Goal: Task Accomplishment & Management: Use online tool/utility

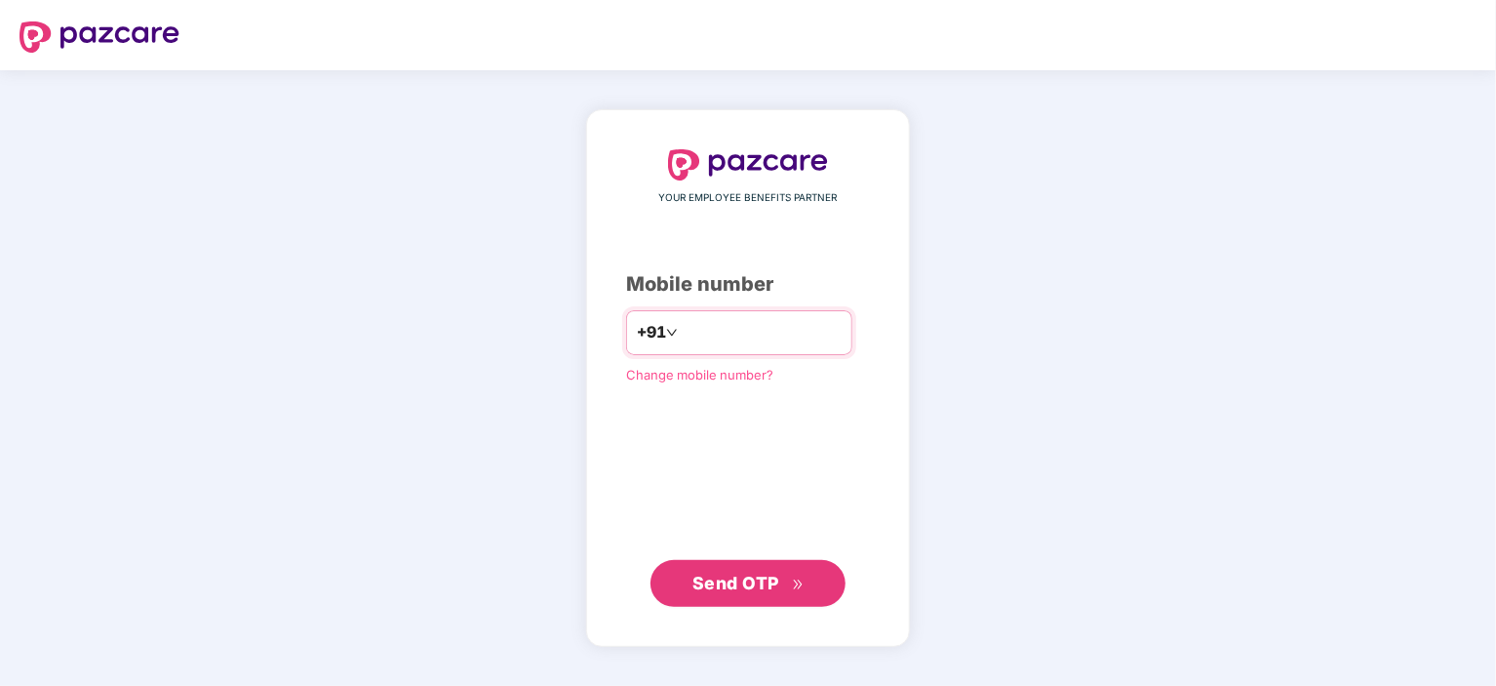
type input "**********"
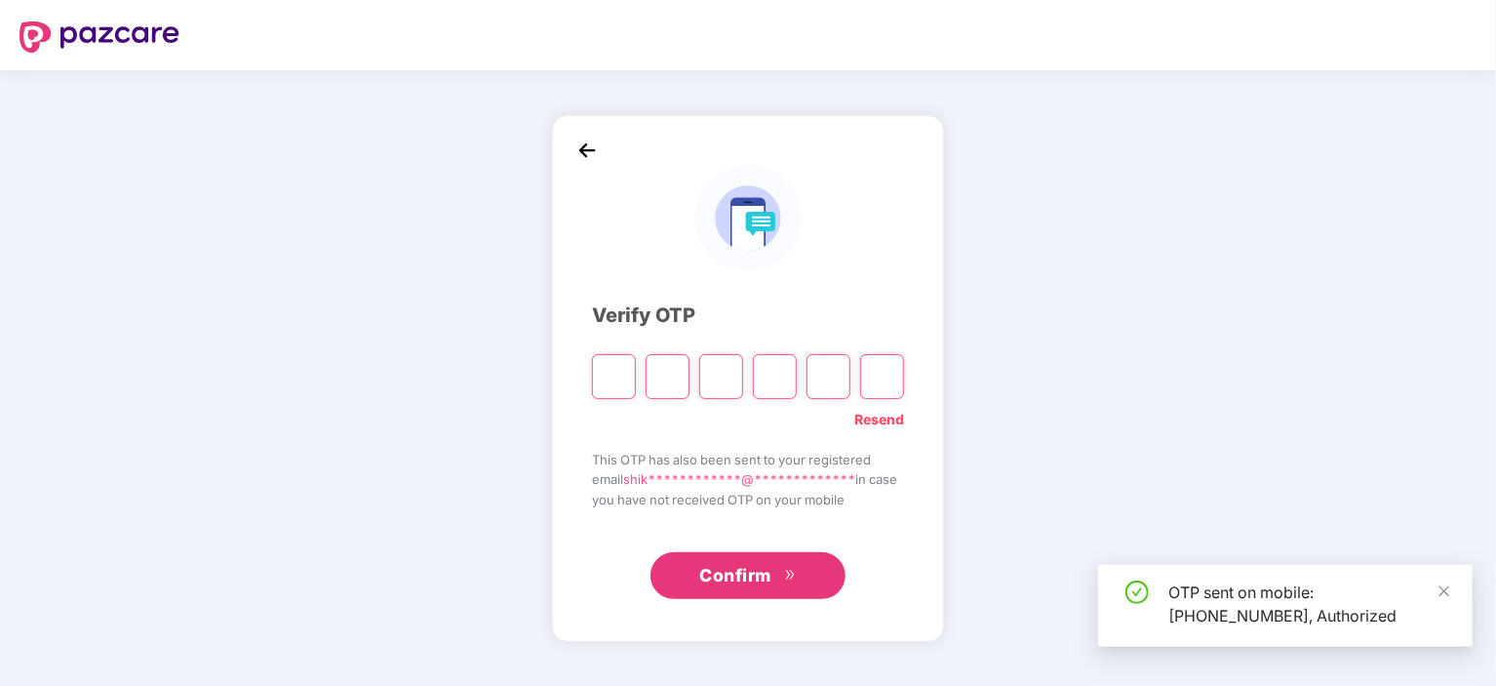
click at [618, 374] on input "Please enter verification code. Digit 1" at bounding box center [614, 376] width 44 height 45
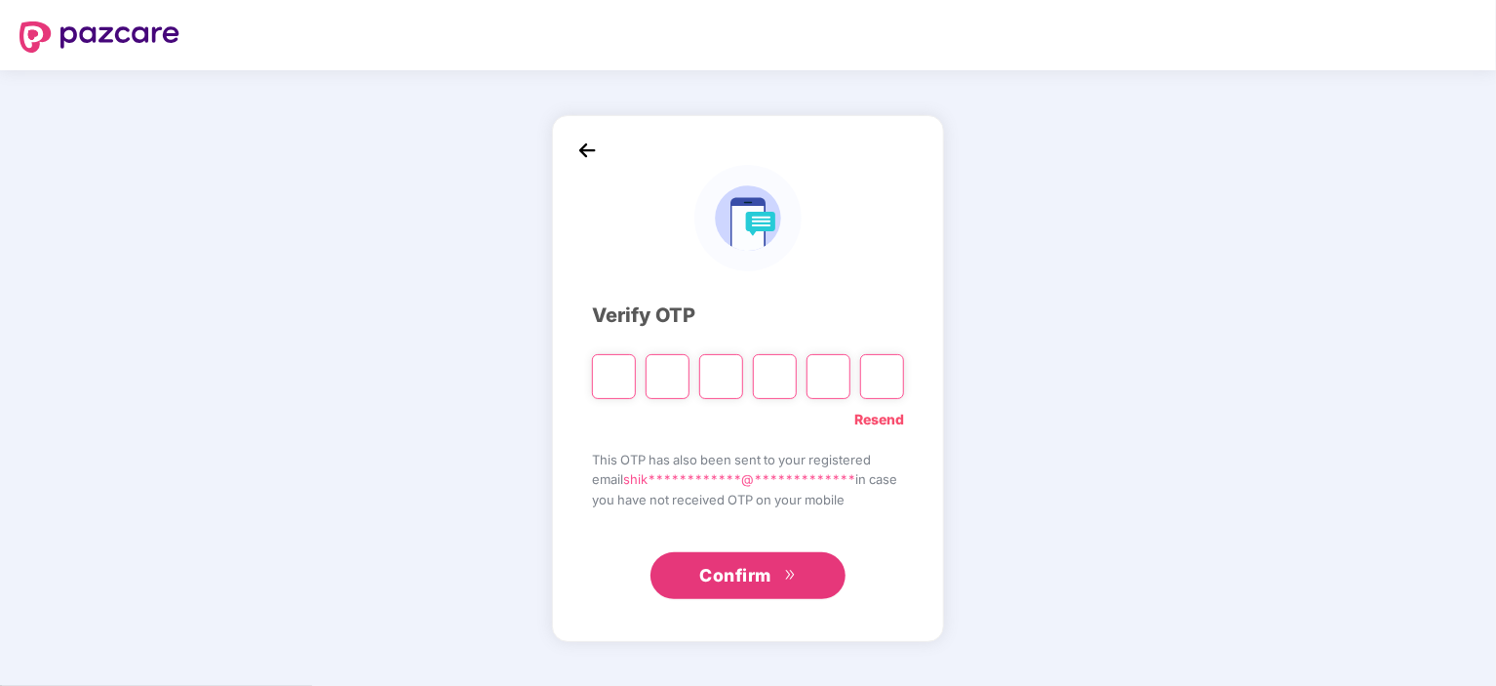
type input "*"
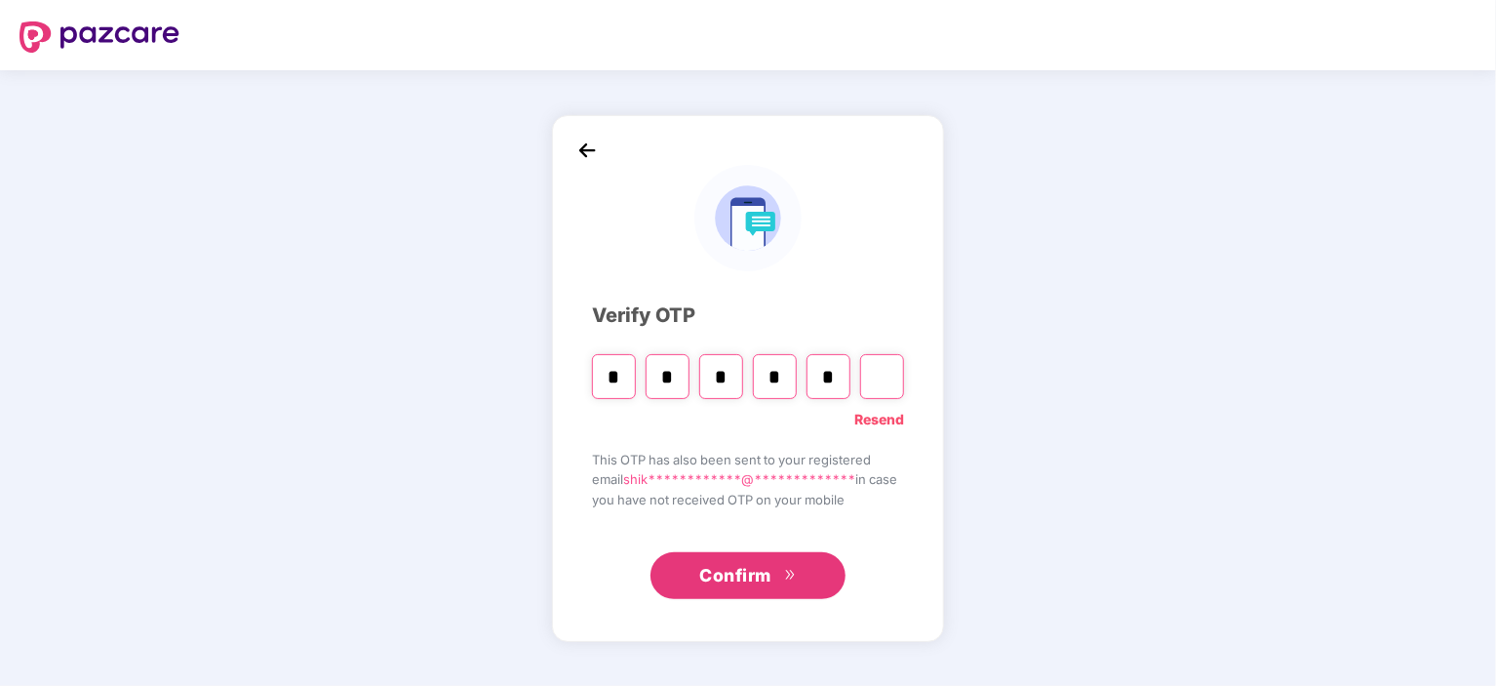
type input "*"
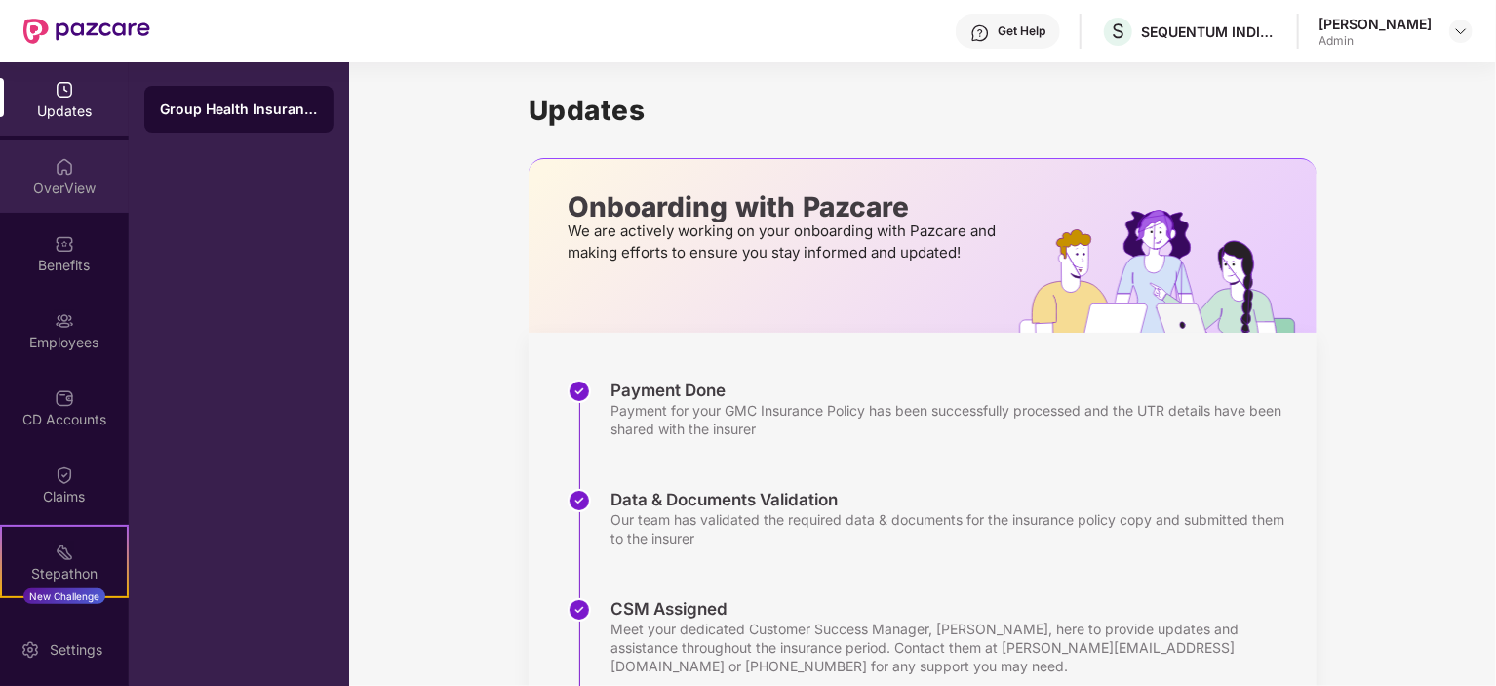
click at [72, 172] on div "OverView" at bounding box center [64, 175] width 129 height 73
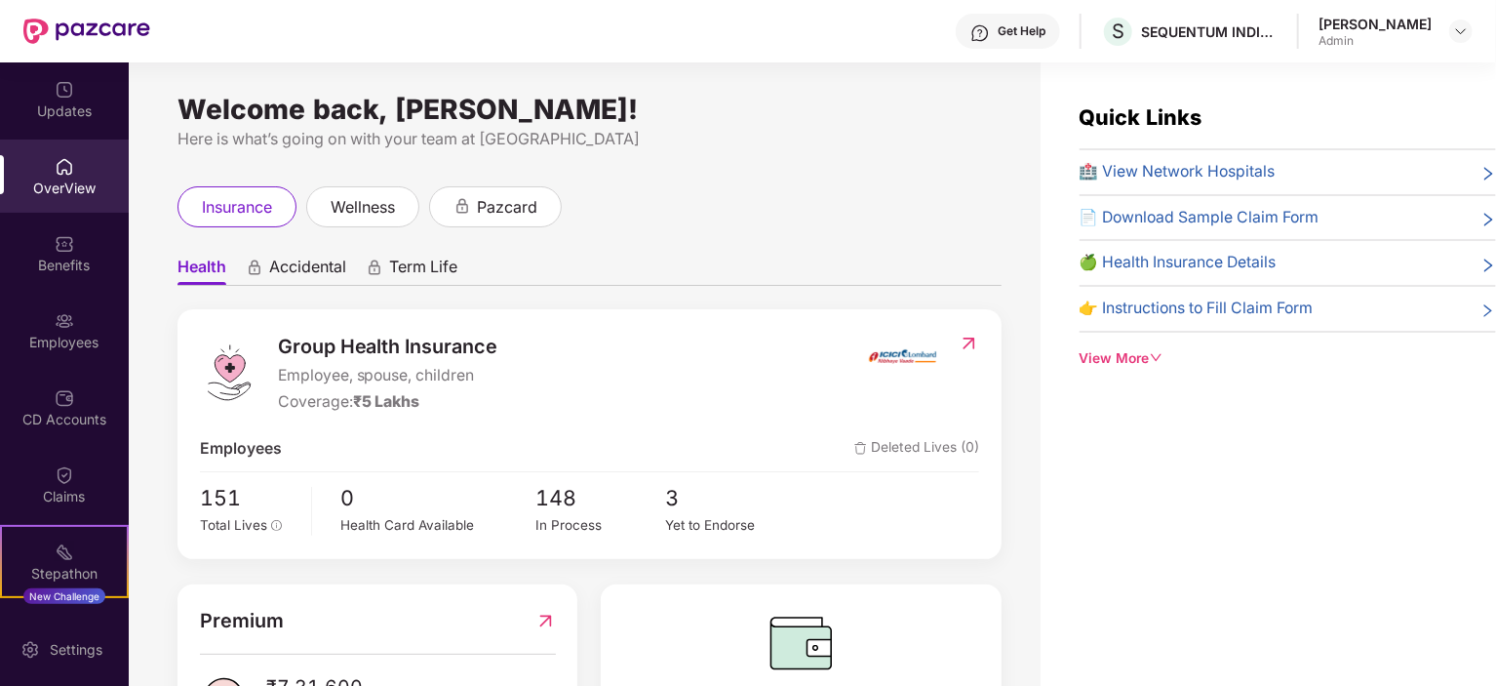
scroll to position [102, 0]
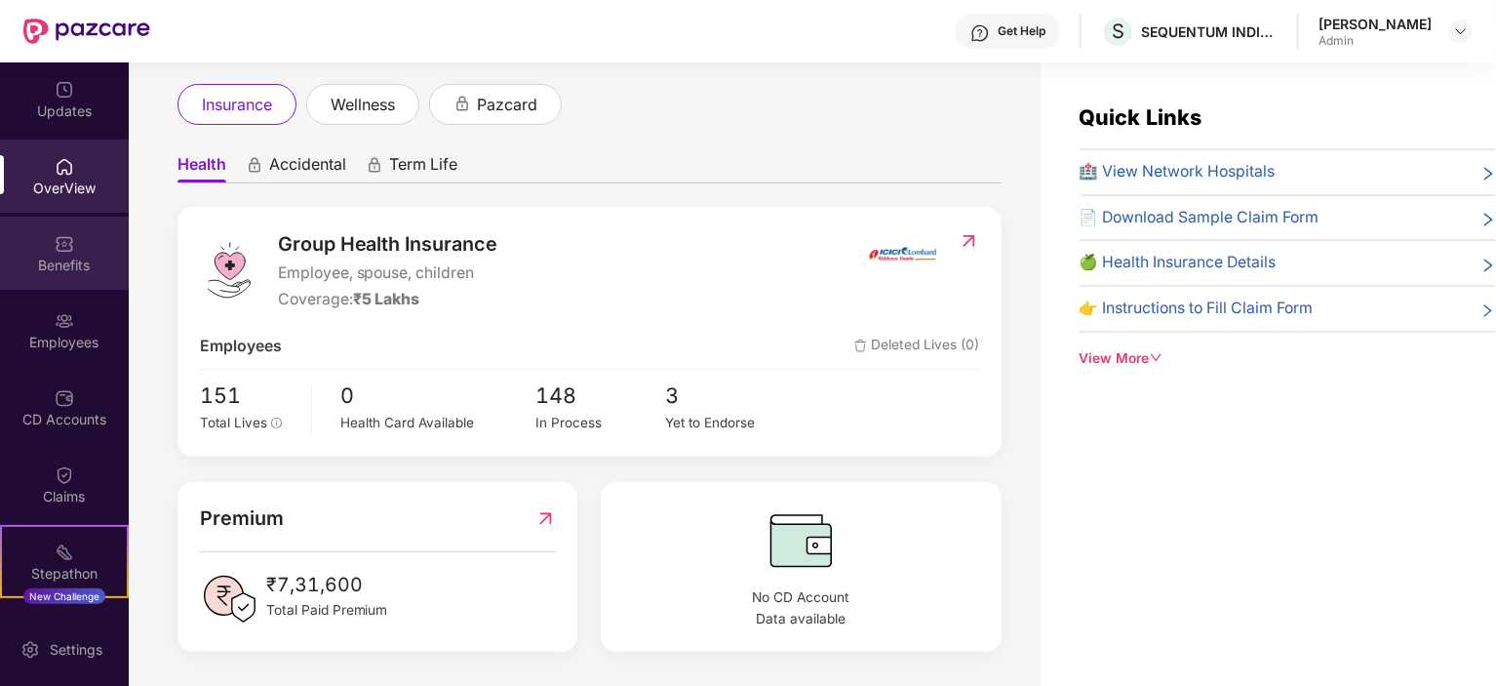
click at [82, 245] on div "Benefits" at bounding box center [64, 253] width 129 height 73
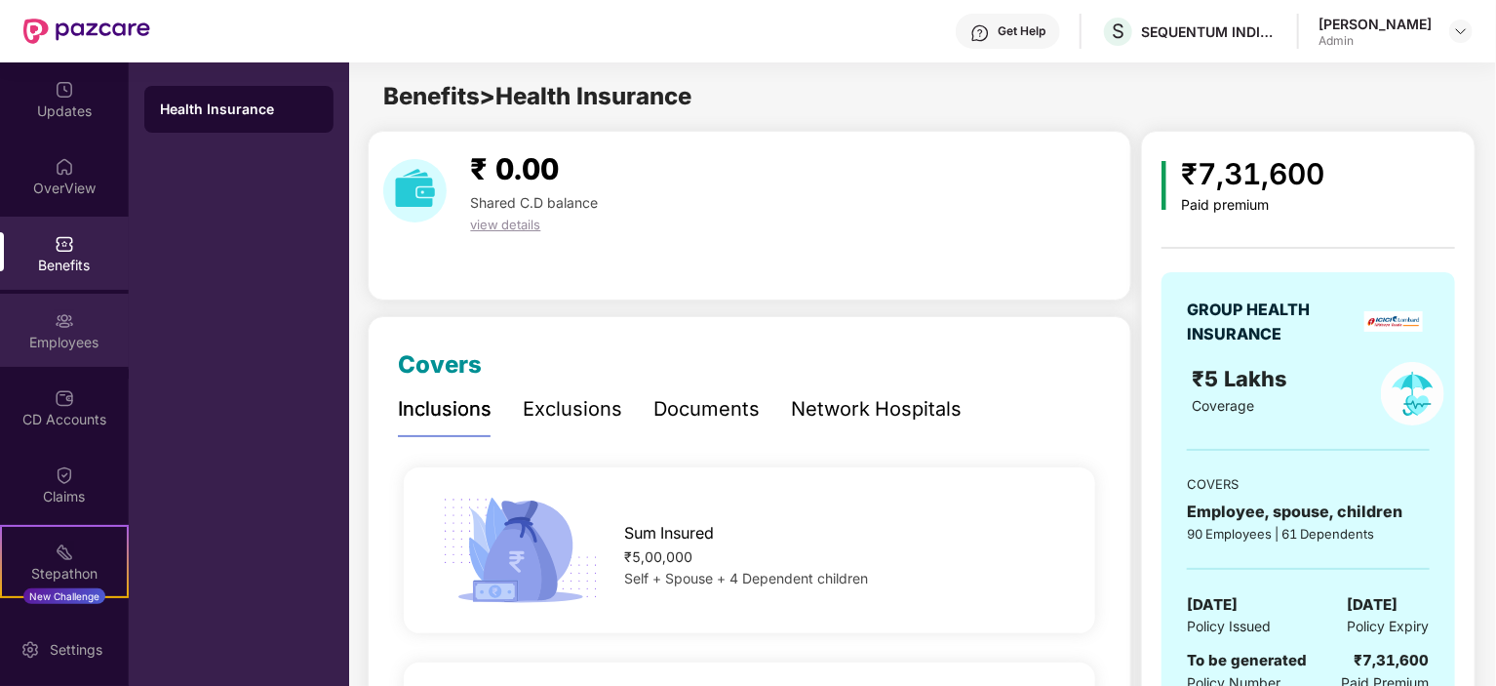
click at [78, 333] on div "Employees" at bounding box center [64, 343] width 129 height 20
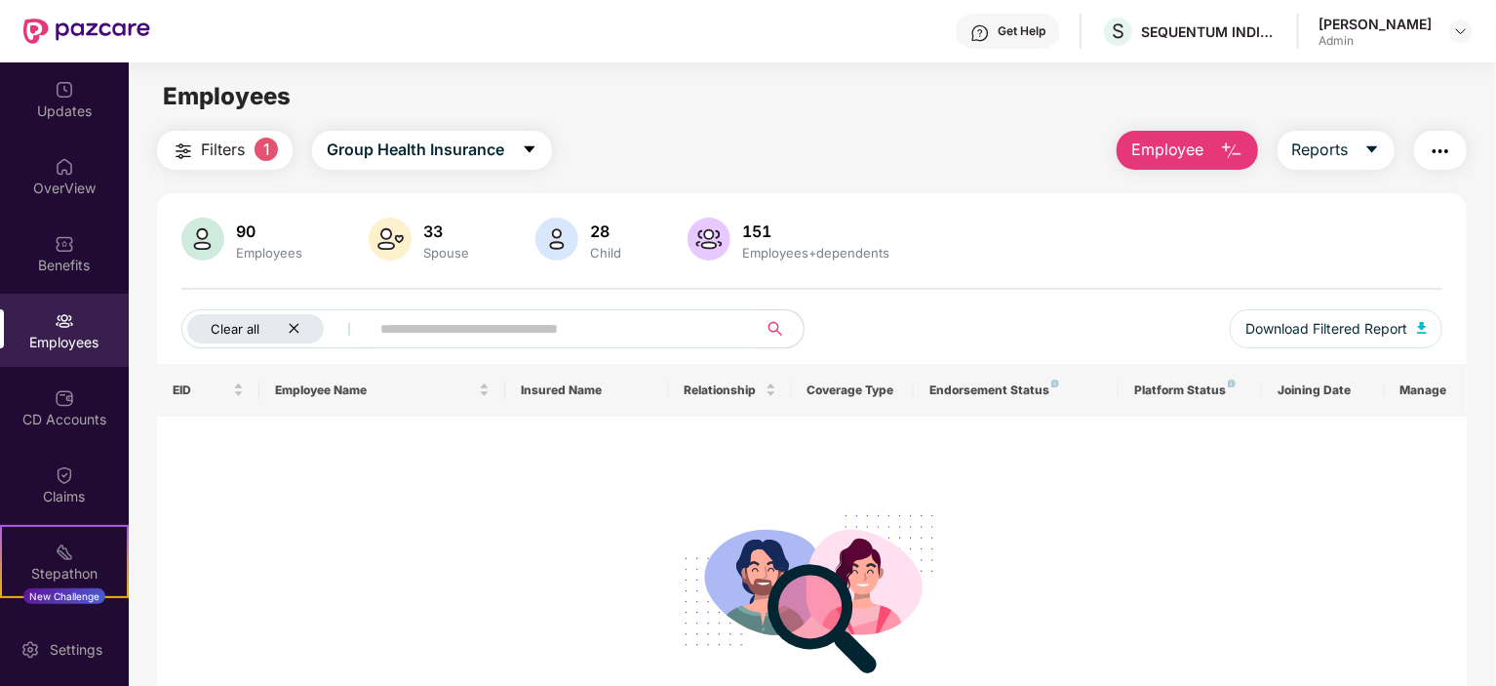
click at [297, 330] on icon "close" at bounding box center [294, 328] width 13 height 13
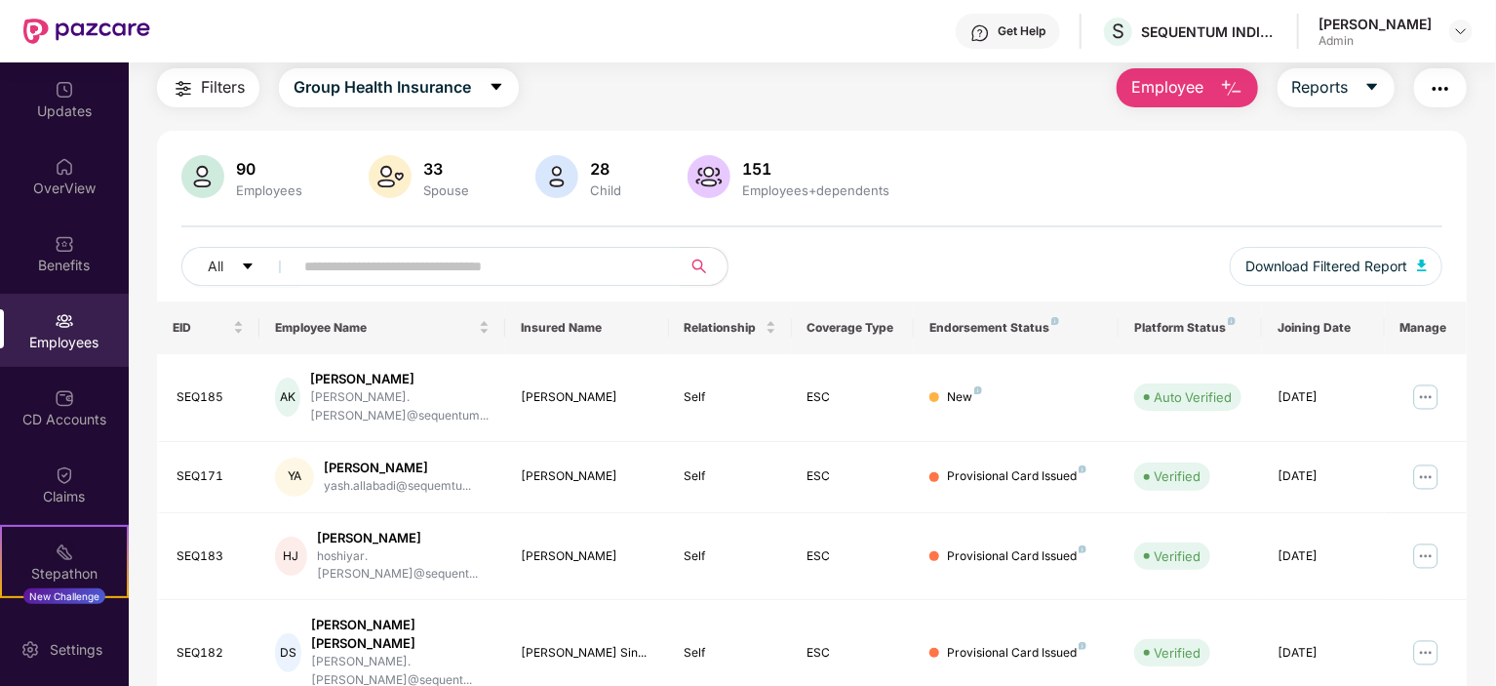
scroll to position [0, 0]
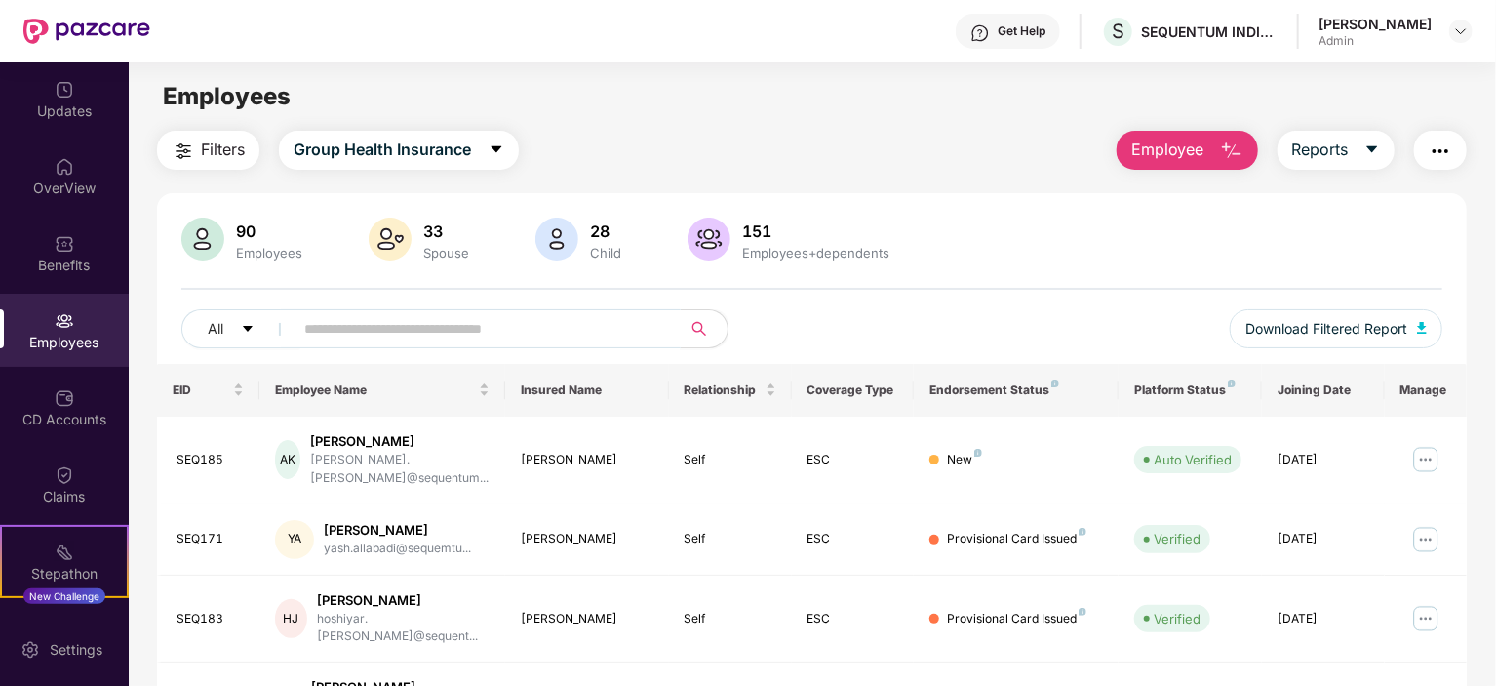
click at [488, 336] on input "text" at bounding box center [479, 328] width 350 height 29
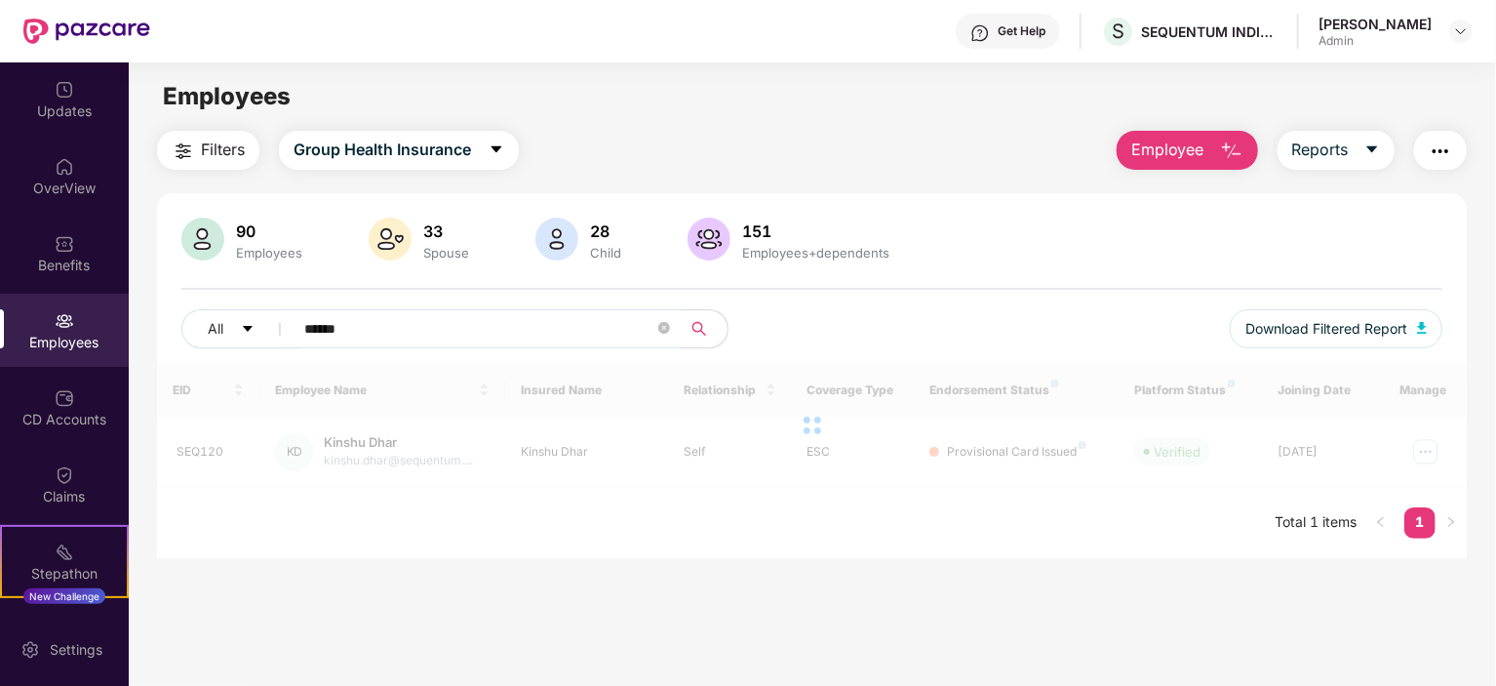
type input "******"
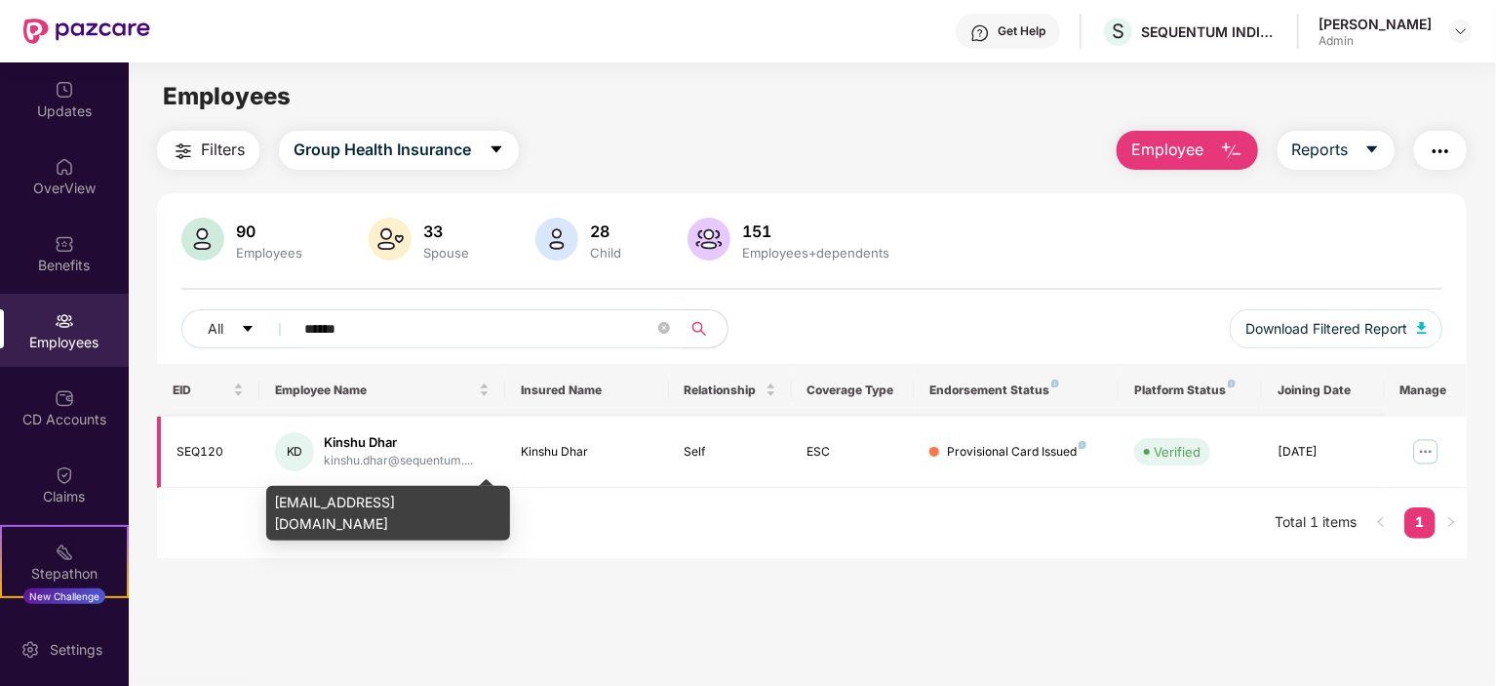
click at [328, 467] on div "kinshu.dhar@sequentum...." at bounding box center [398, 461] width 149 height 19
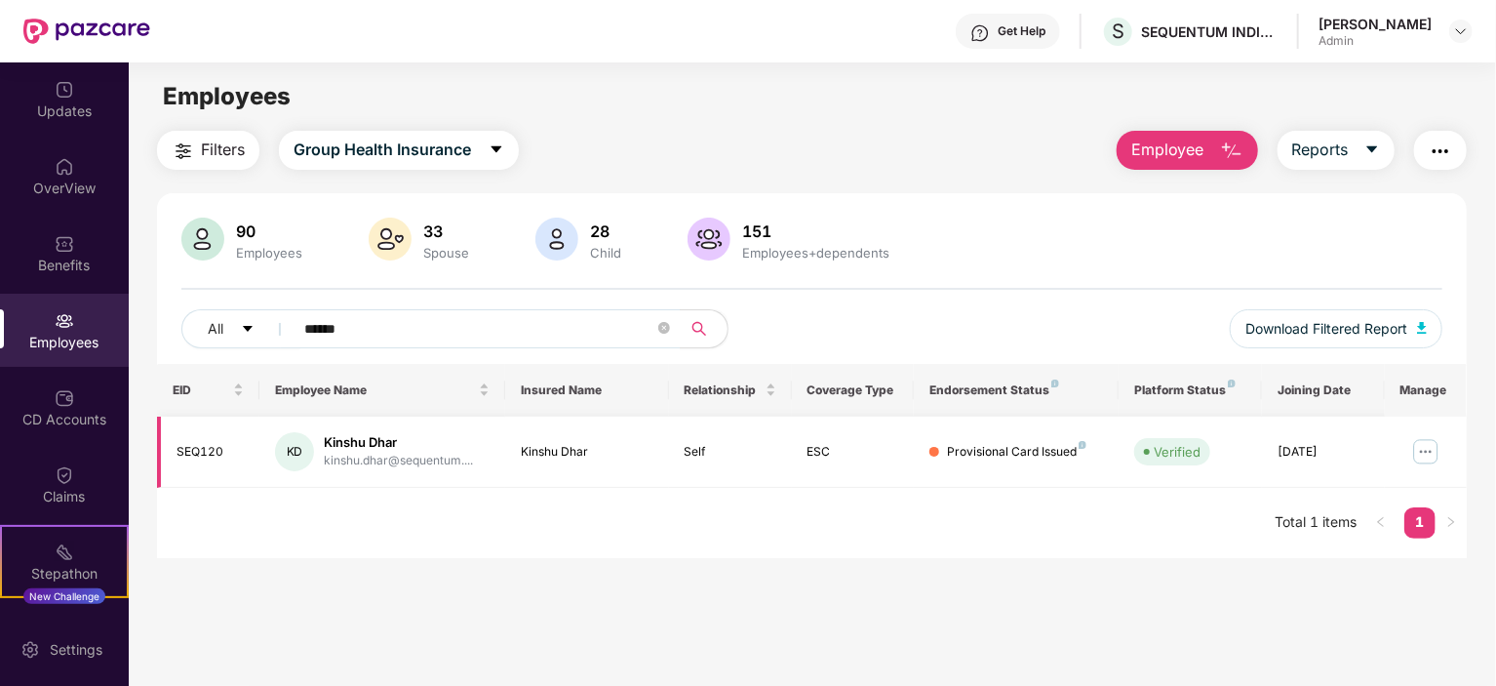
click at [745, 460] on td "Self" at bounding box center [730, 452] width 123 height 71
click at [312, 447] on div "KD" at bounding box center [294, 451] width 39 height 39
click at [1413, 460] on img at bounding box center [1426, 451] width 31 height 31
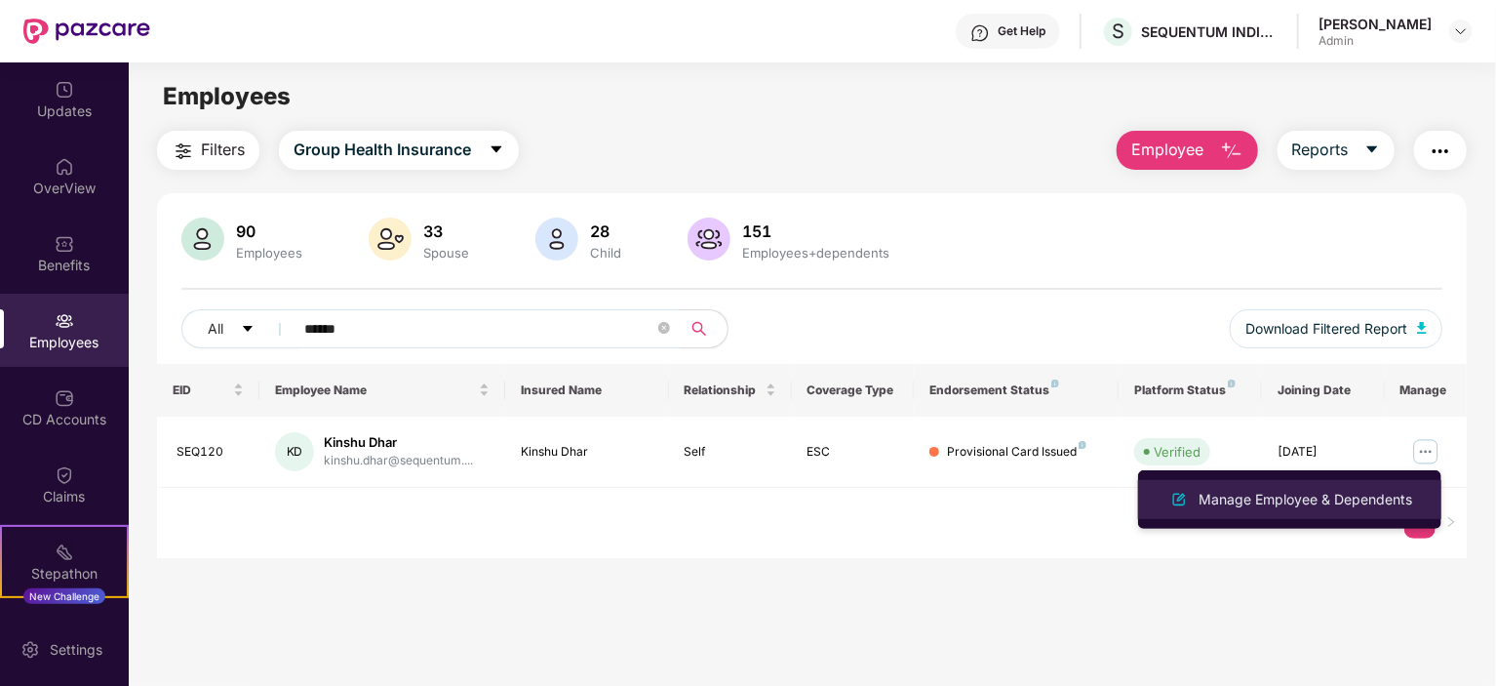
click at [1311, 489] on div "Manage Employee & Dependents" at bounding box center [1305, 499] width 221 height 21
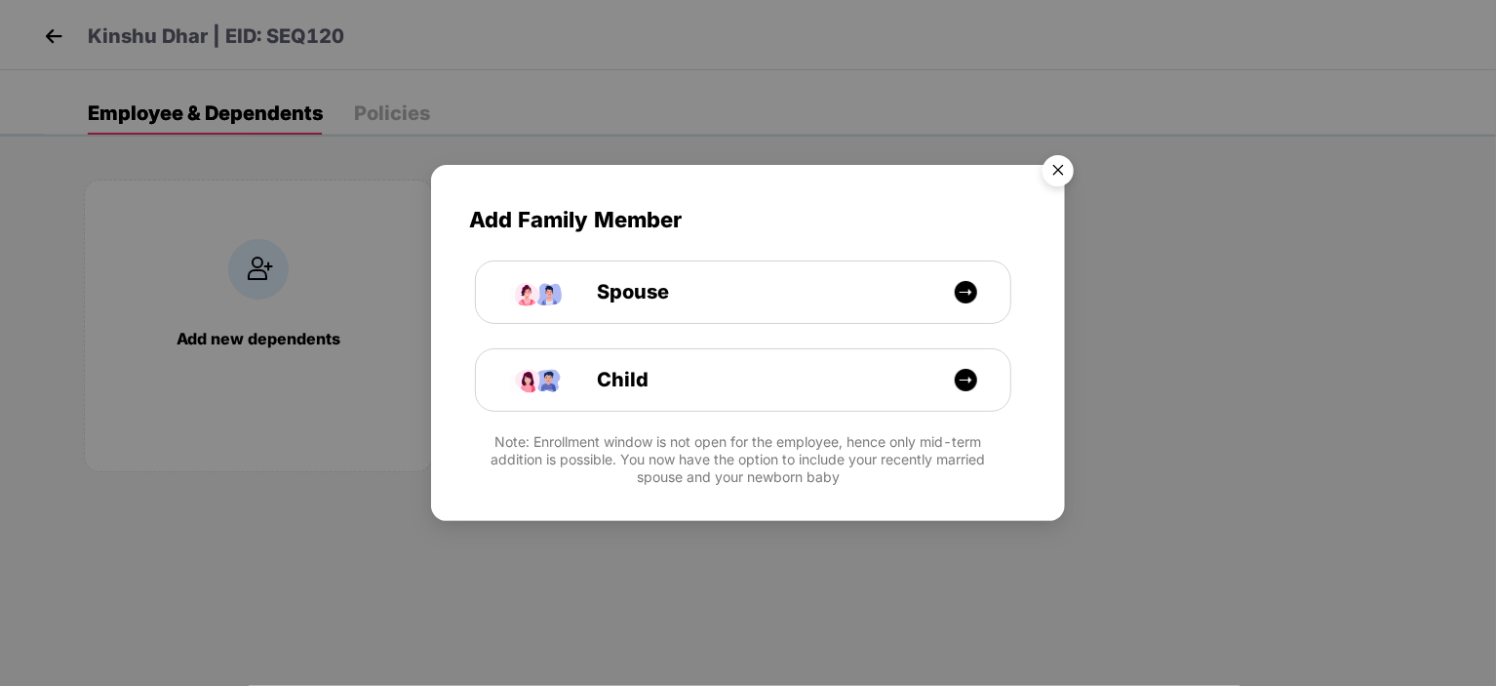
click at [1069, 163] on img "Close" at bounding box center [1058, 173] width 55 height 55
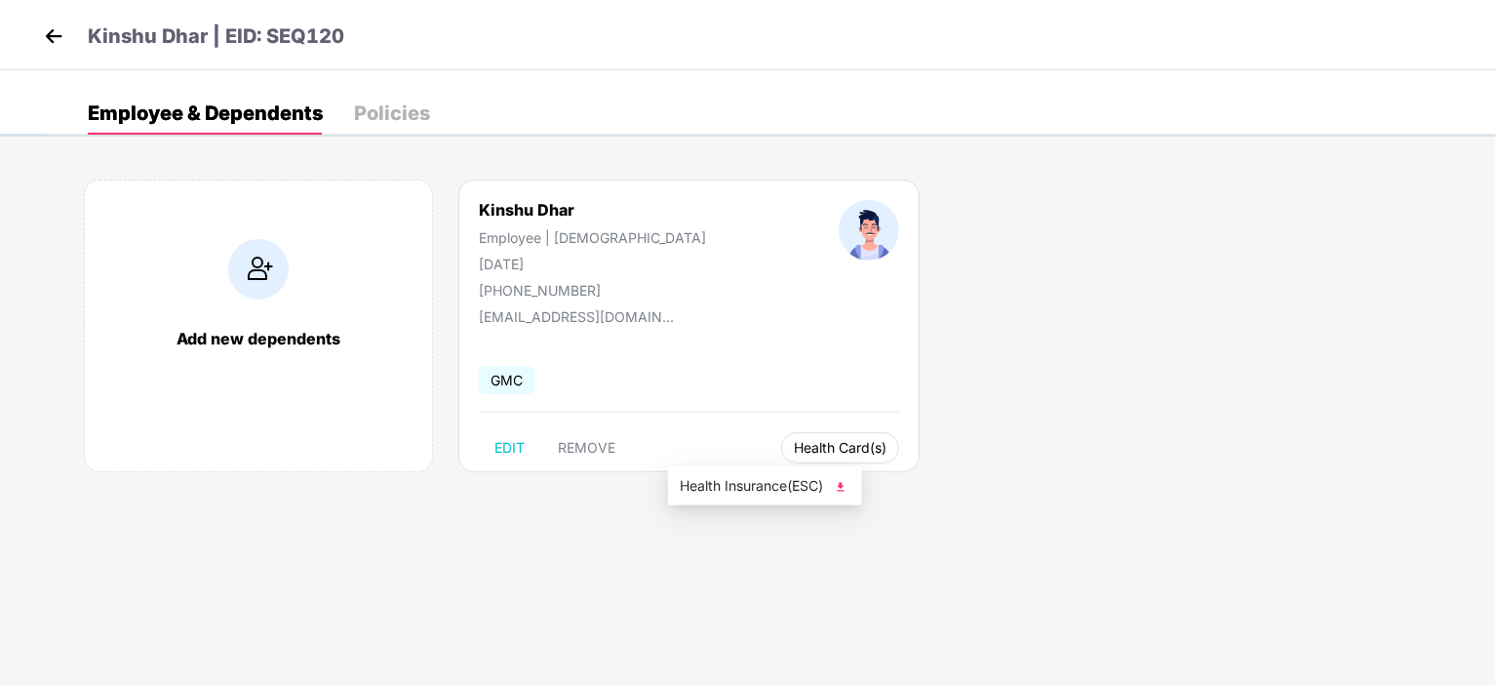
click at [794, 448] on span "Health Card(s)" at bounding box center [840, 448] width 93 height 10
click at [766, 478] on span "Health Insurance(ESC)" at bounding box center [765, 485] width 171 height 21
click at [546, 260] on div "06 Mar 1998" at bounding box center [592, 264] width 227 height 17
click at [393, 104] on div "Policies" at bounding box center [392, 113] width 76 height 20
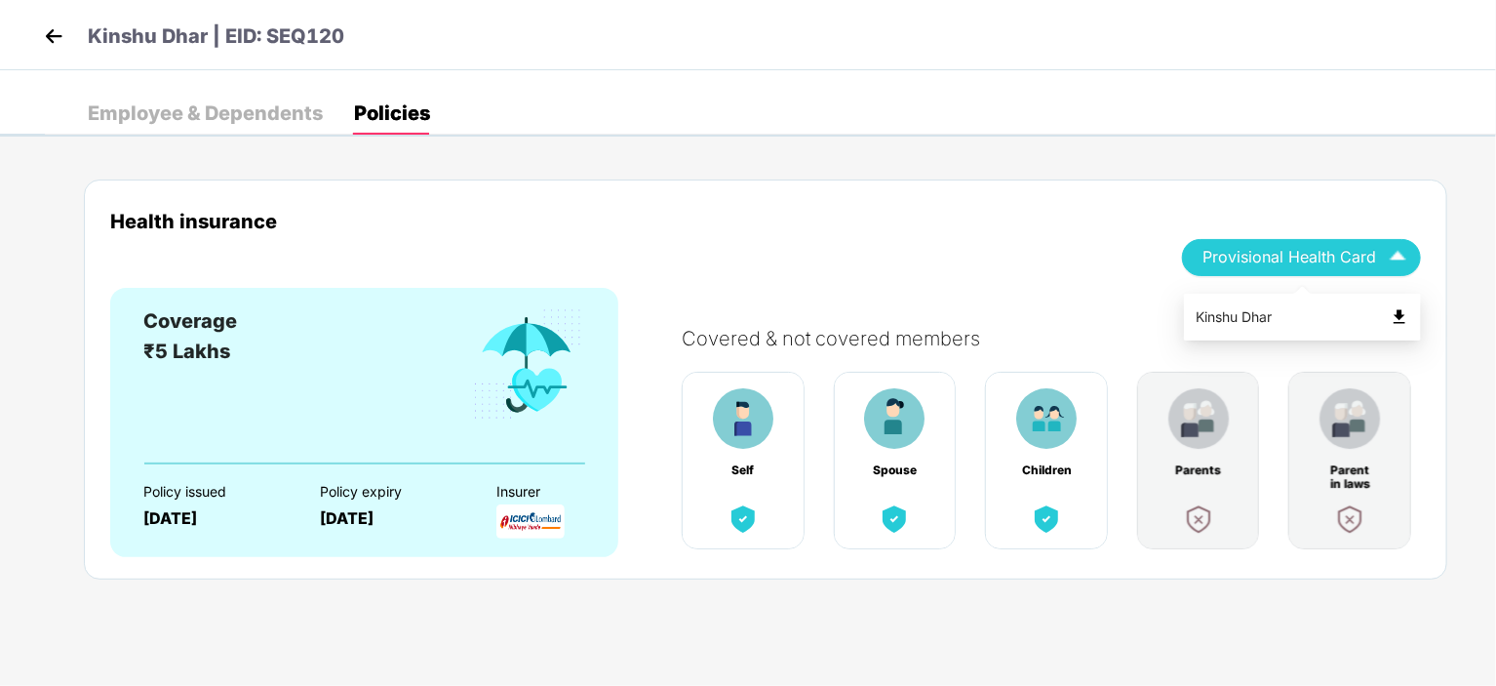
click at [1401, 261] on img "button" at bounding box center [1398, 257] width 34 height 34
click at [219, 118] on div "Employee & Dependents" at bounding box center [205, 113] width 235 height 20
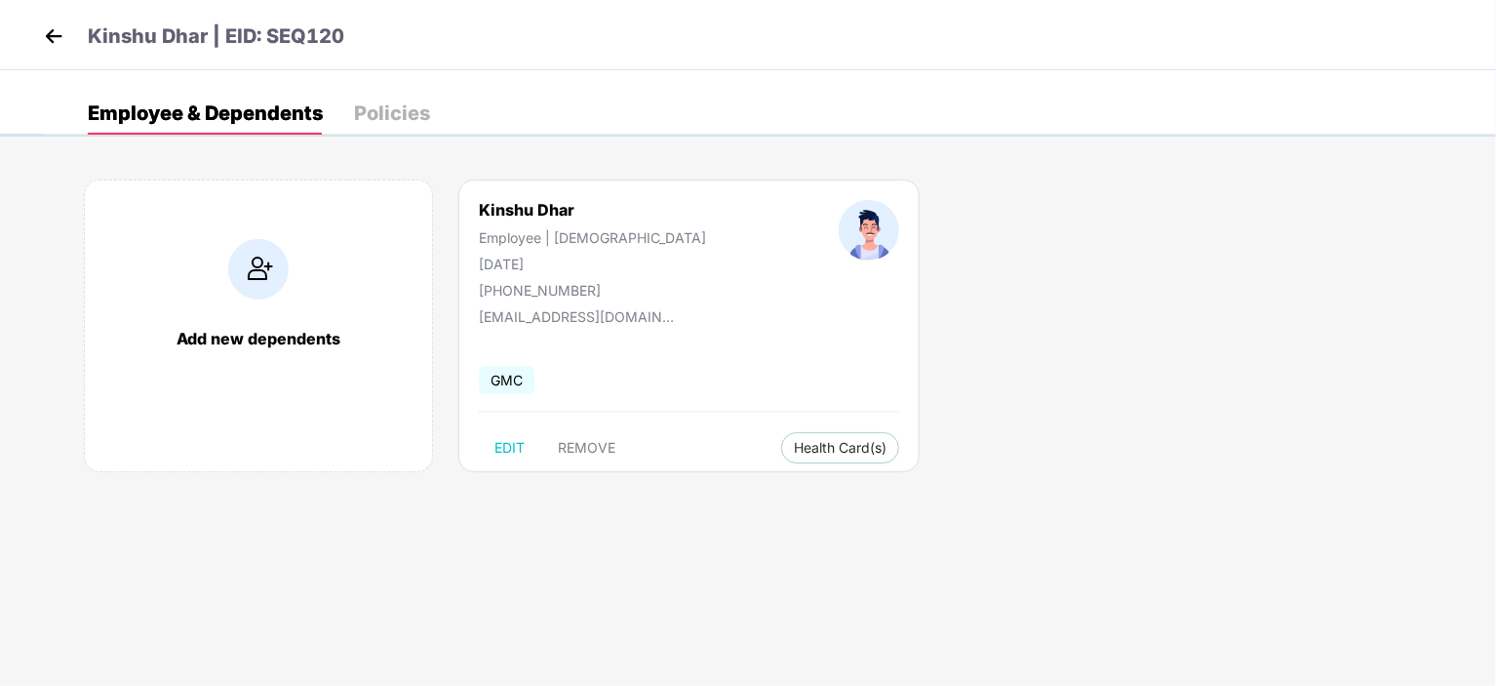
click at [394, 119] on div "Policies" at bounding box center [392, 113] width 76 height 20
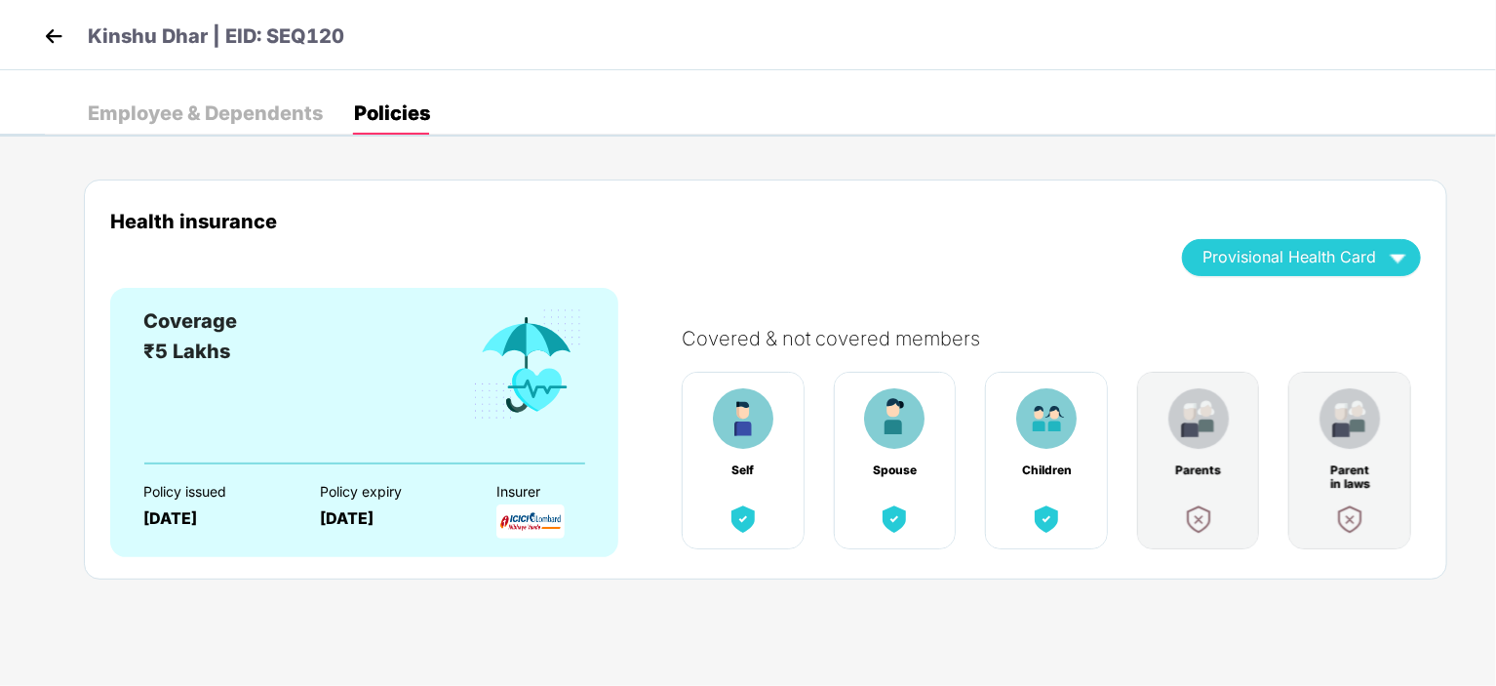
click at [60, 30] on img at bounding box center [53, 35] width 29 height 29
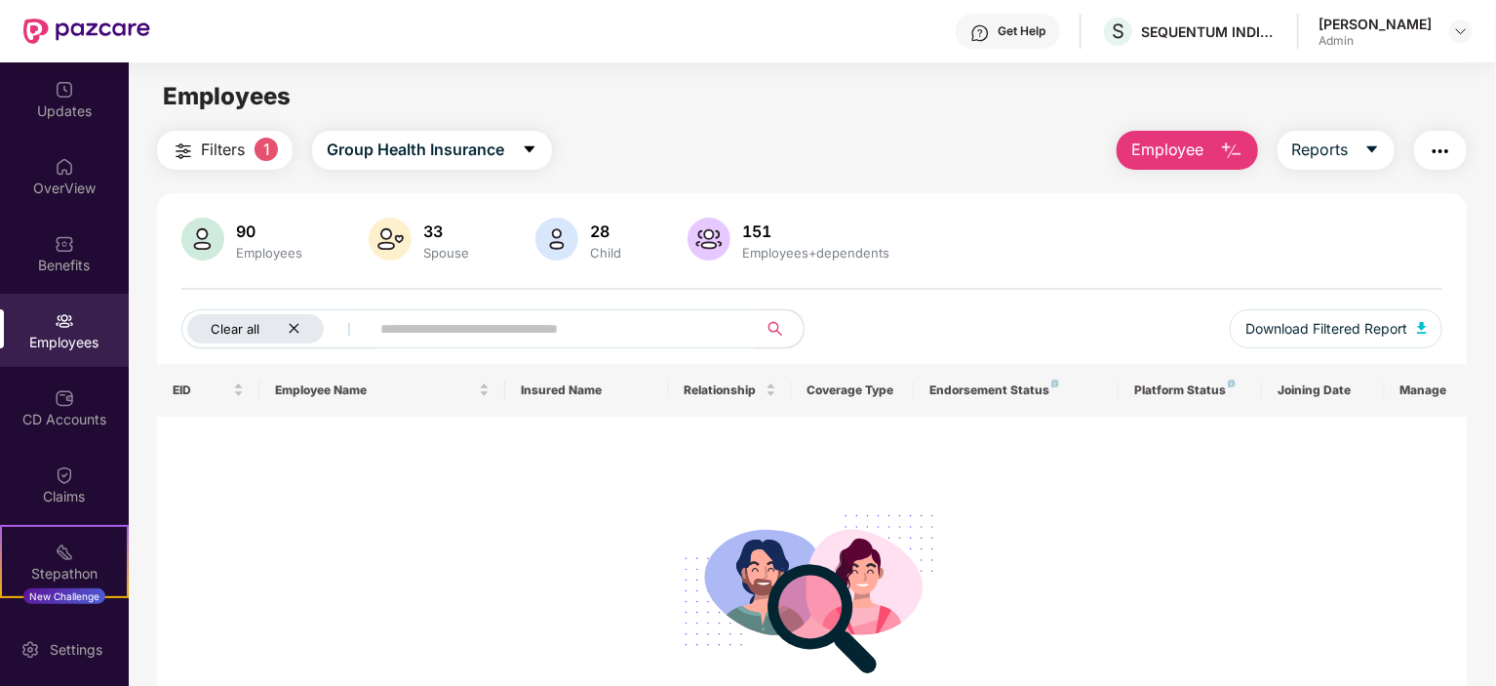
click at [293, 338] on div "Clear all" at bounding box center [255, 328] width 137 height 29
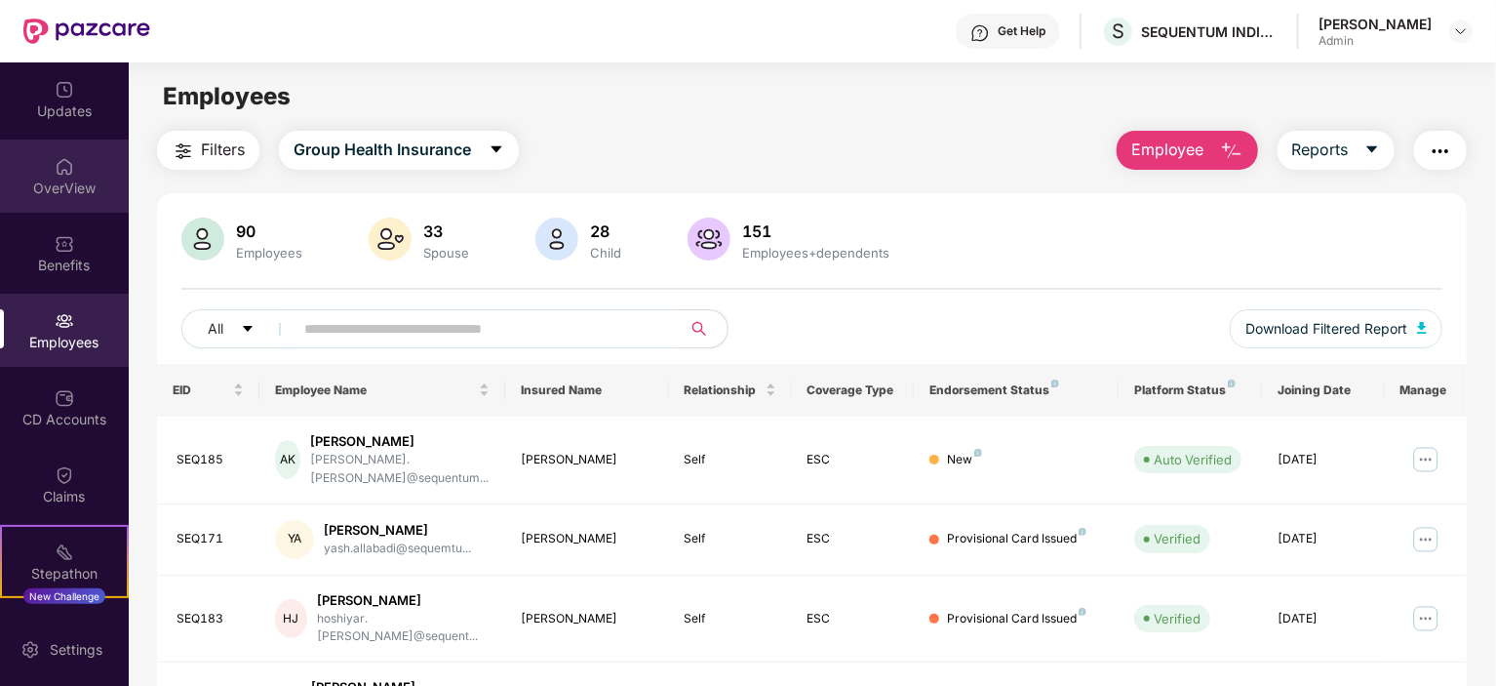
click at [70, 174] on div "OverView" at bounding box center [64, 175] width 129 height 73
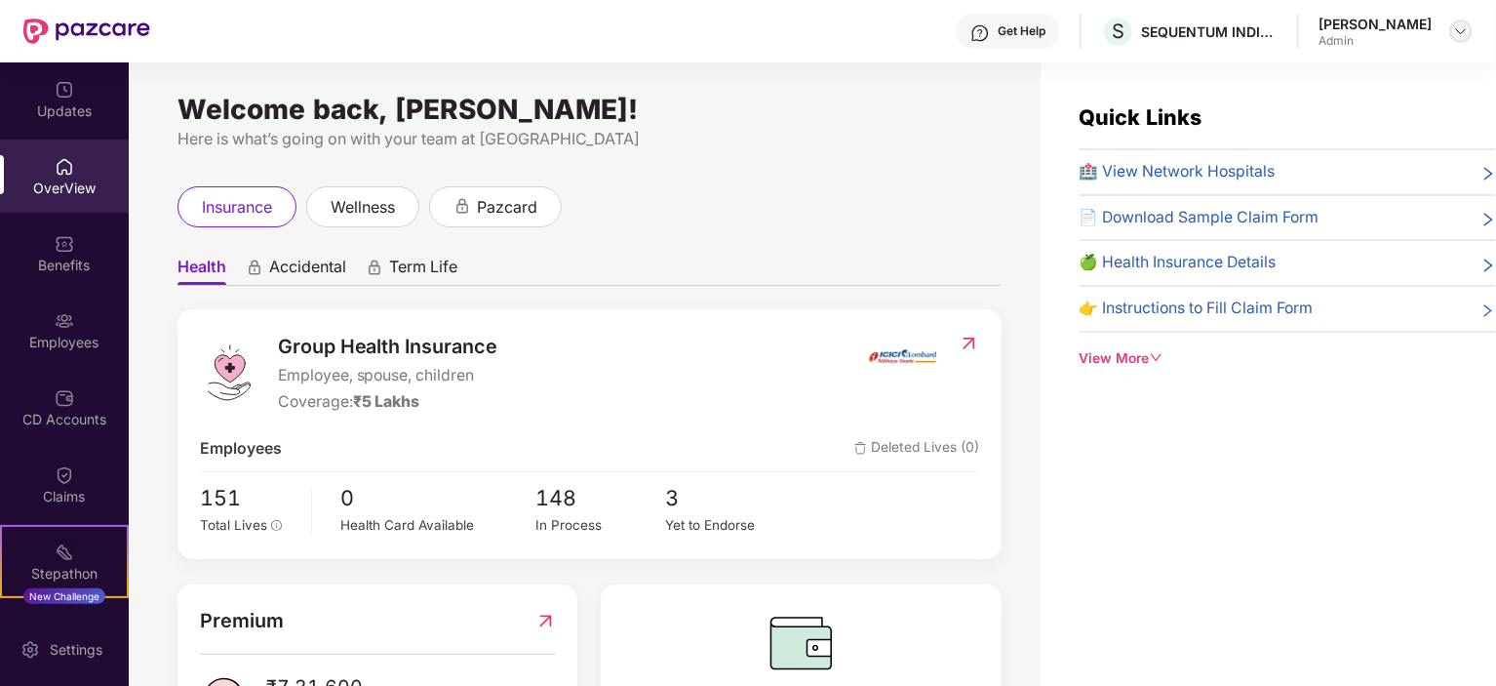
click at [1456, 23] on img at bounding box center [1461, 31] width 16 height 16
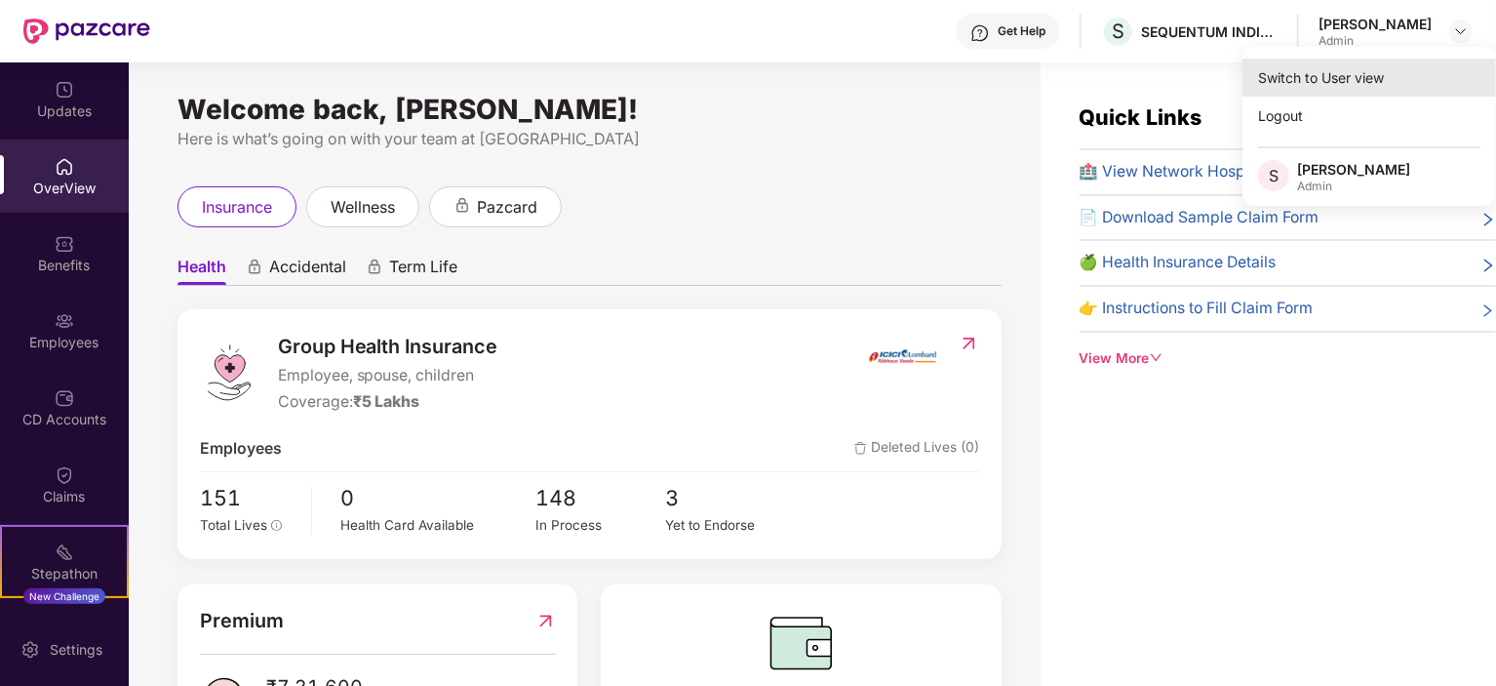
click at [1319, 81] on div "Switch to User view" at bounding box center [1370, 78] width 254 height 38
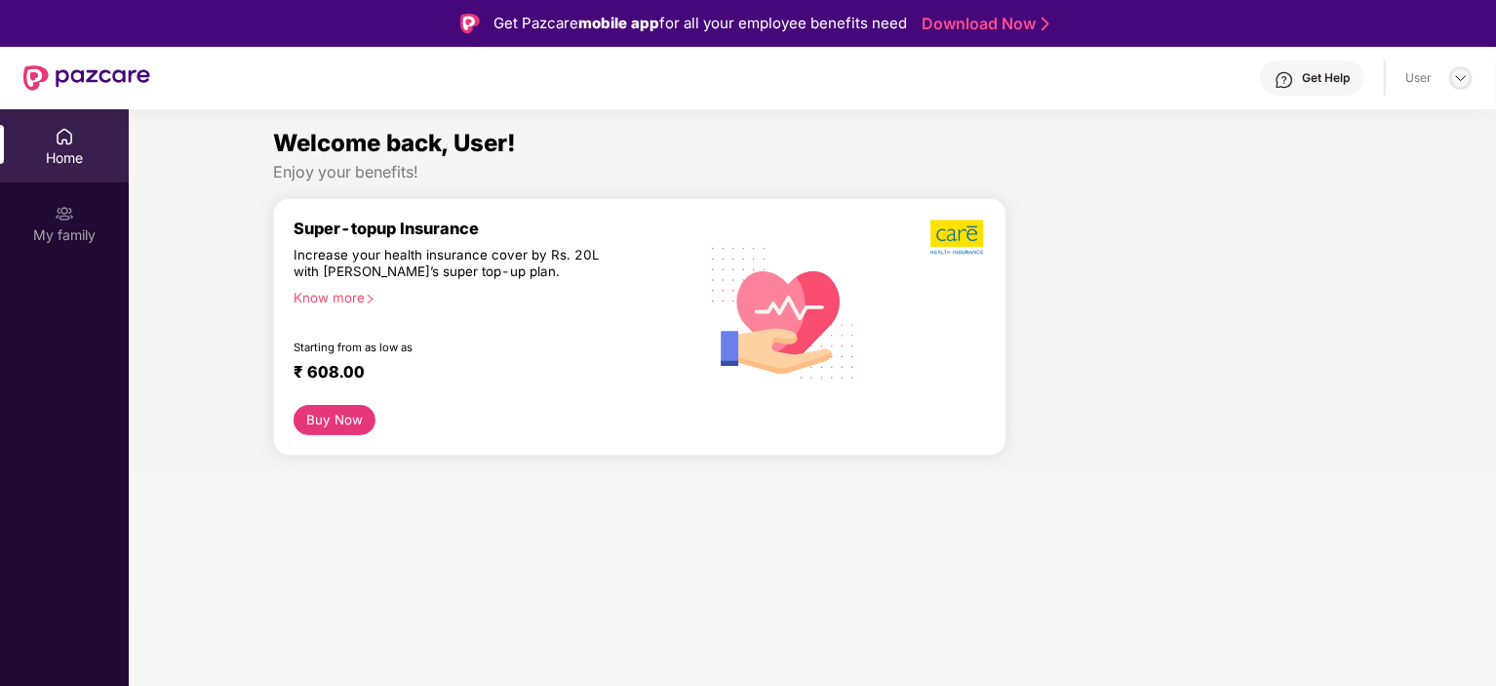
click at [1463, 85] on img at bounding box center [1461, 78] width 16 height 16
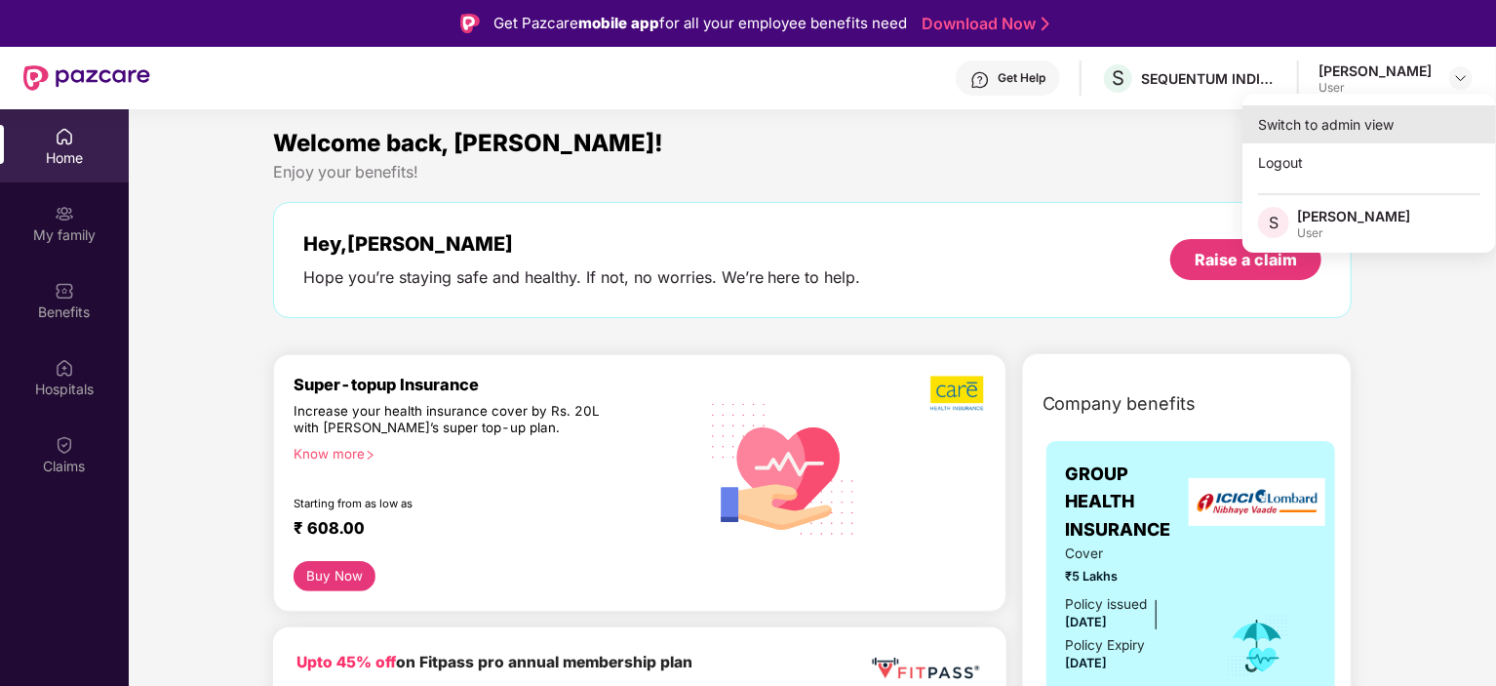
click at [1288, 122] on div "Switch to admin view" at bounding box center [1370, 124] width 254 height 38
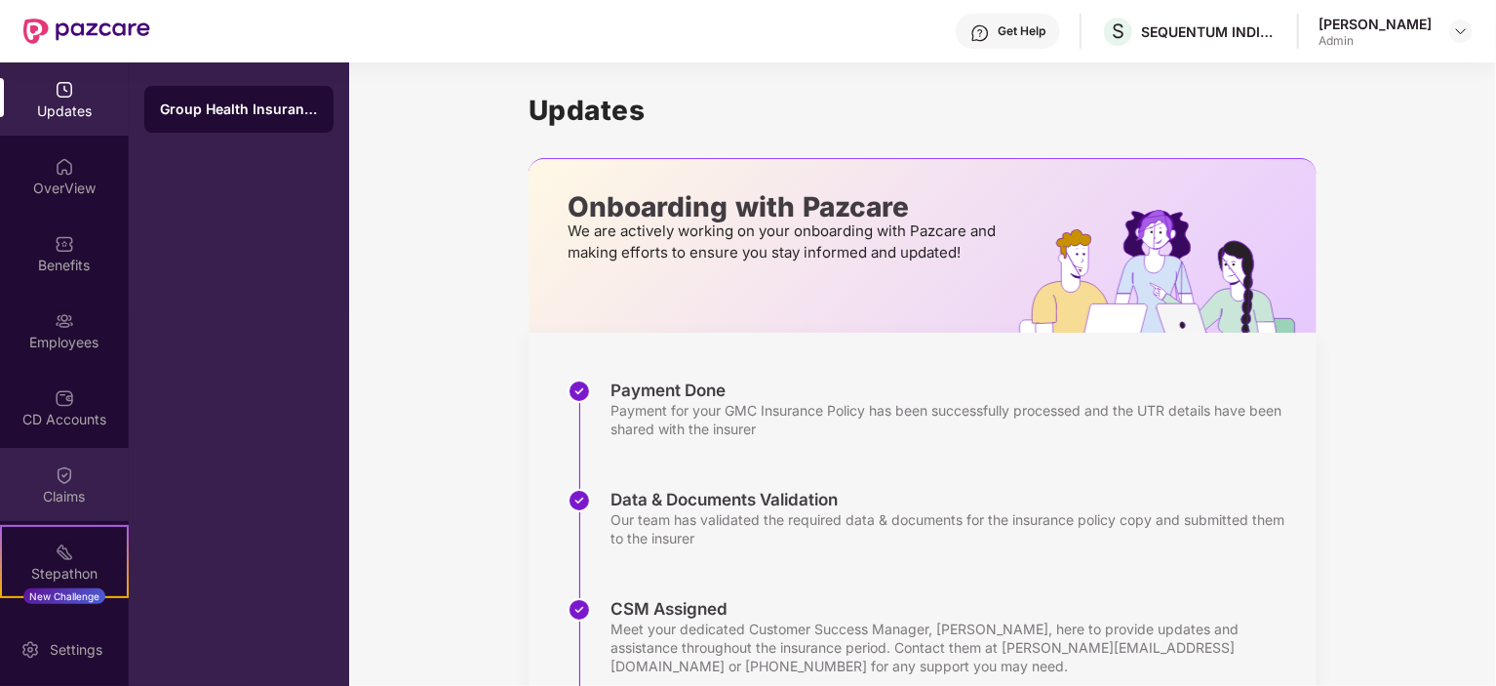
click at [67, 512] on div "Claims" at bounding box center [64, 484] width 129 height 73
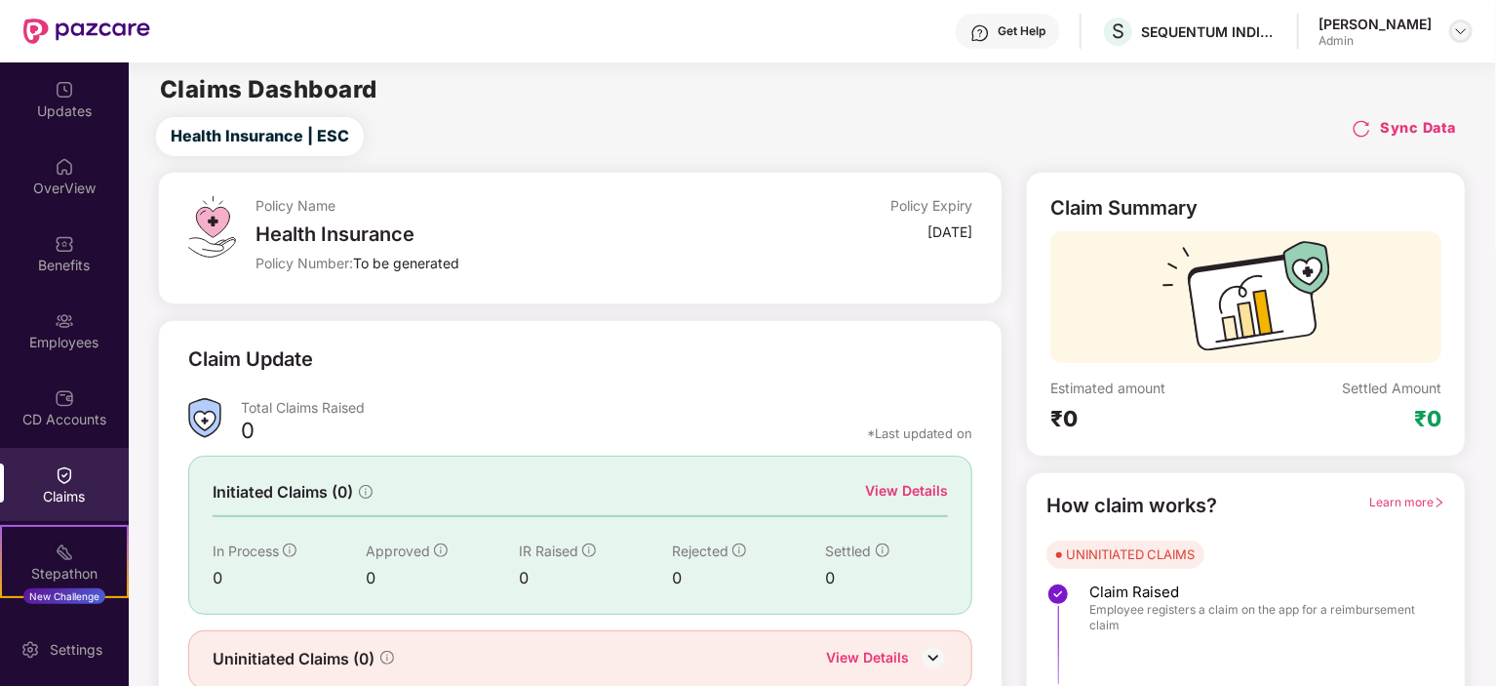
click at [1462, 26] on img at bounding box center [1461, 31] width 16 height 16
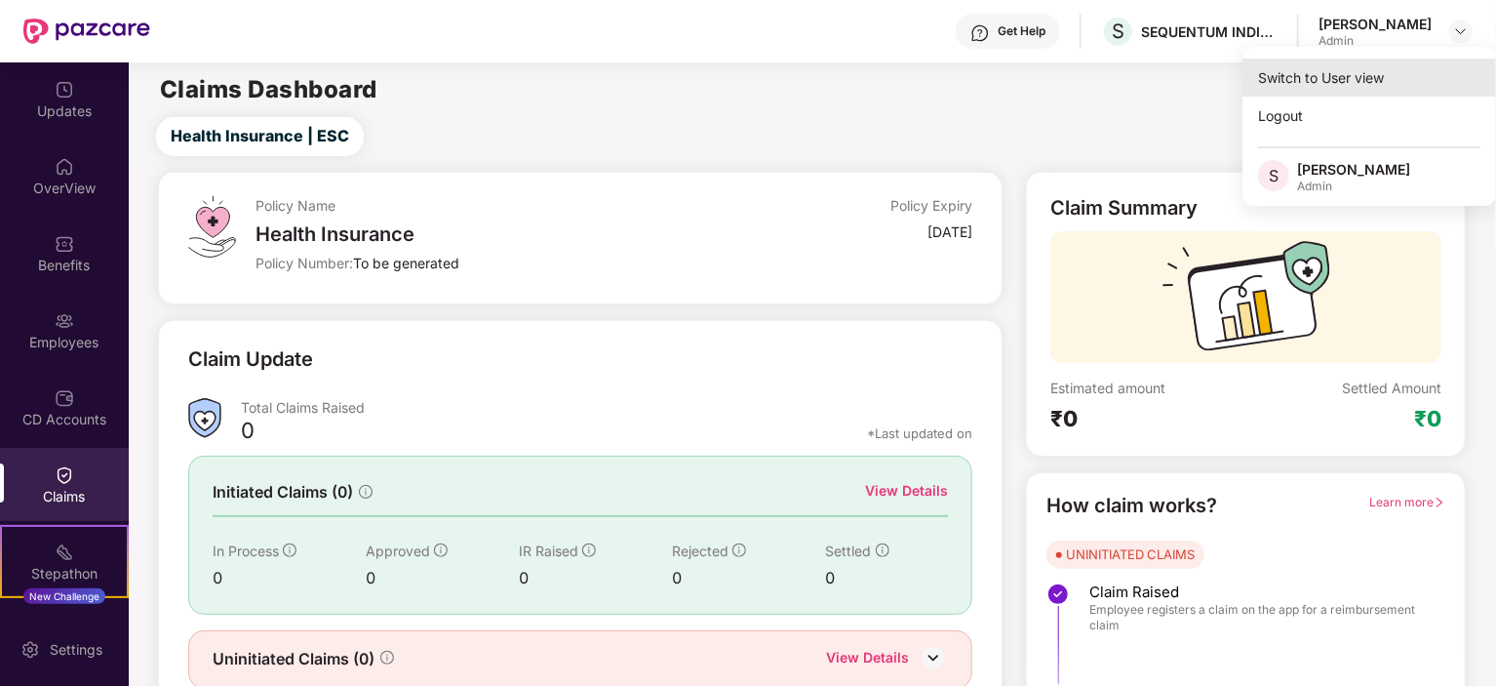
click at [1385, 78] on div "Switch to User view" at bounding box center [1370, 78] width 254 height 38
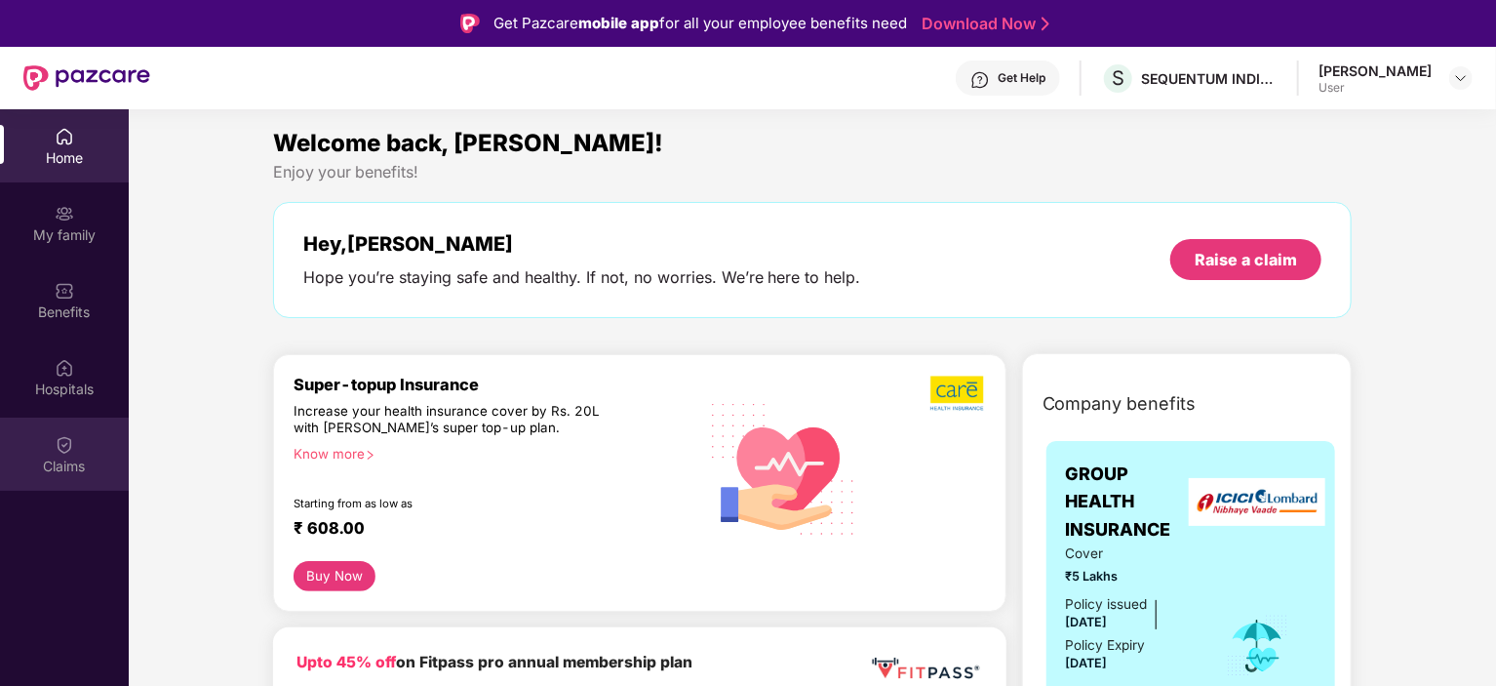
click at [68, 427] on div "Claims" at bounding box center [64, 453] width 129 height 73
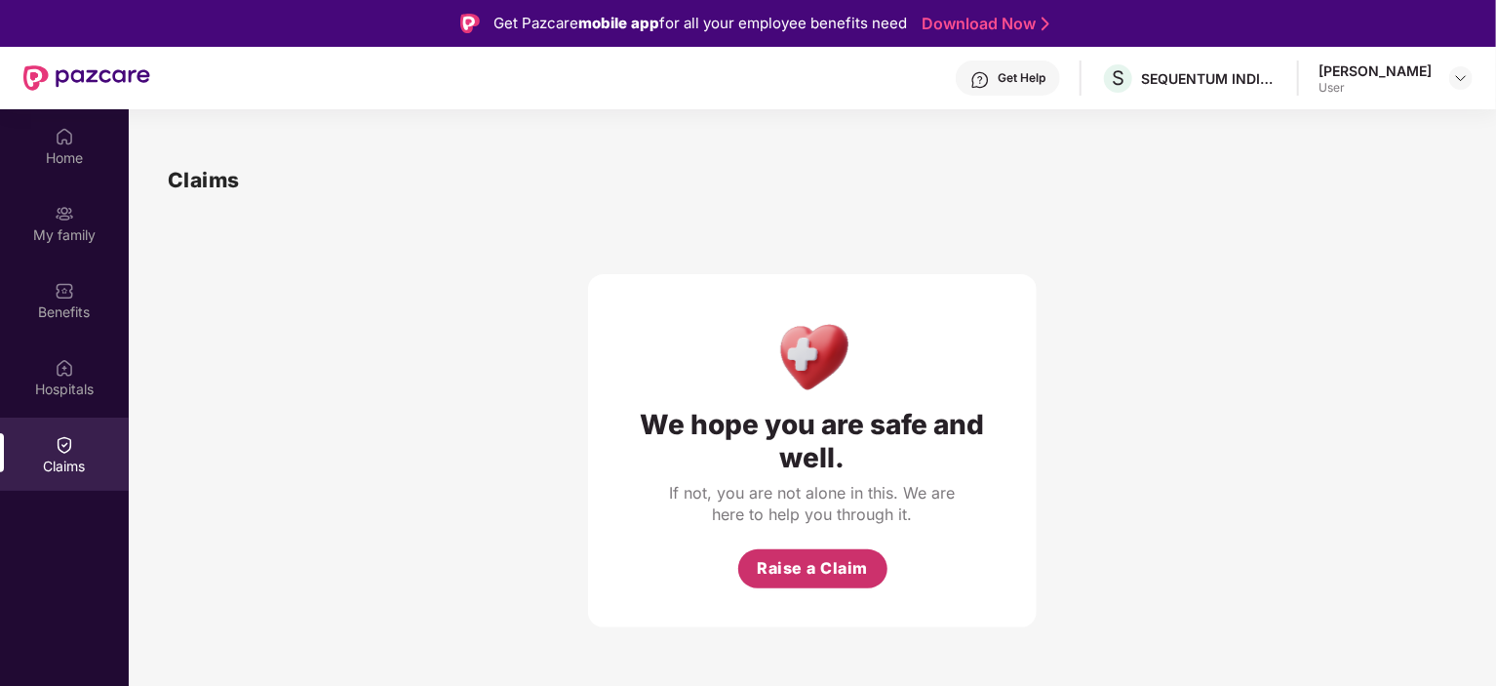
click at [788, 550] on button "Raise a Claim" at bounding box center [812, 568] width 149 height 39
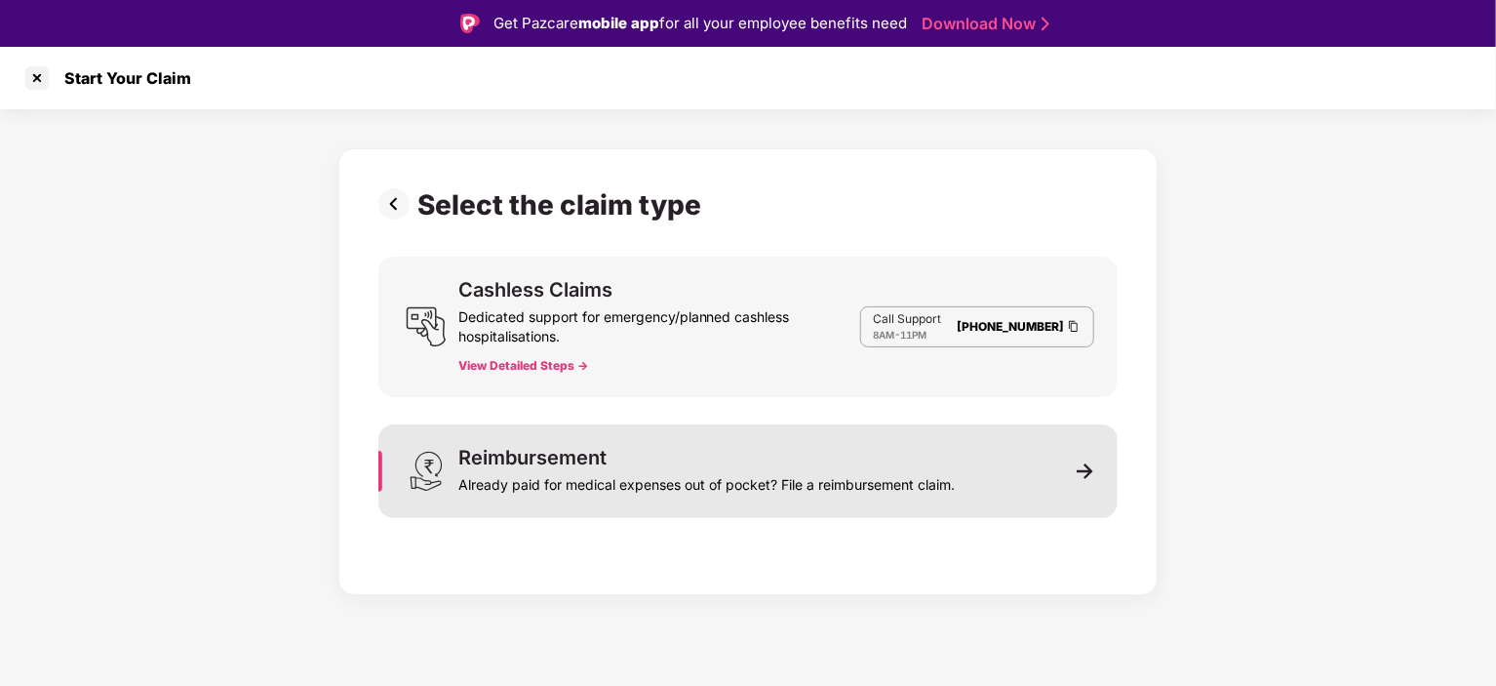
click at [880, 477] on div "Already paid for medical expenses out of pocket? File a reimbursement claim." at bounding box center [706, 480] width 497 height 27
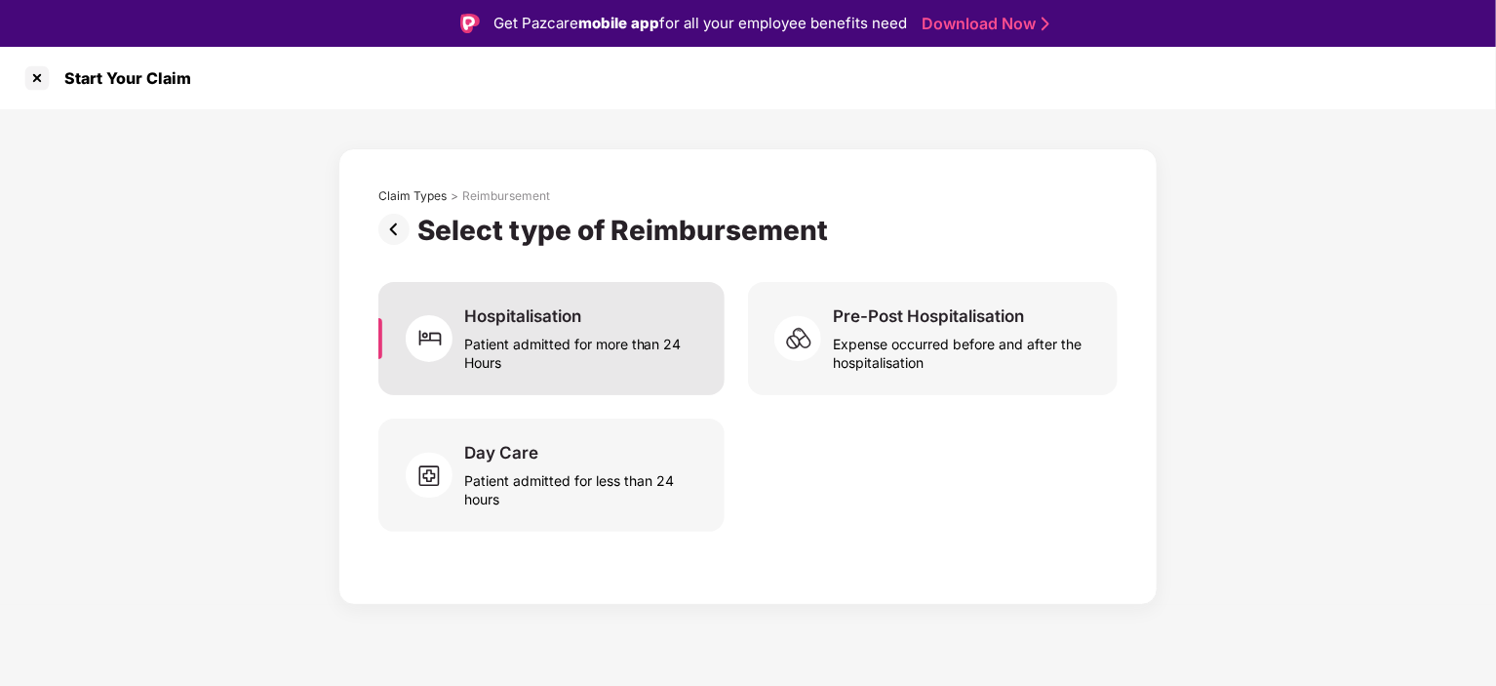
click at [596, 363] on div "Patient admitted for more than 24 Hours" at bounding box center [582, 349] width 237 height 45
